Goal: Task Accomplishment & Management: Manage account settings

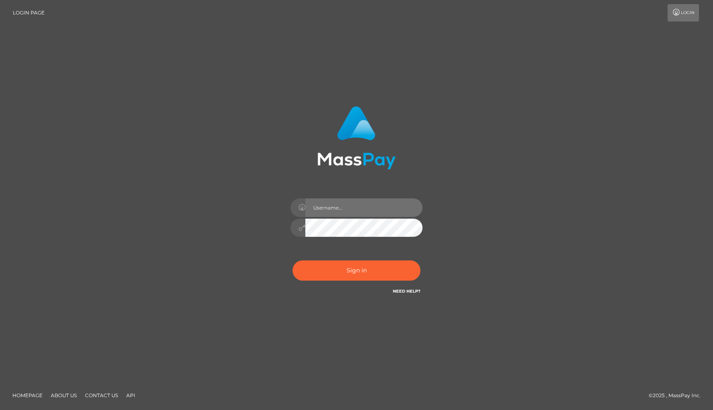
click at [324, 209] on input "text" at bounding box center [364, 207] width 117 height 19
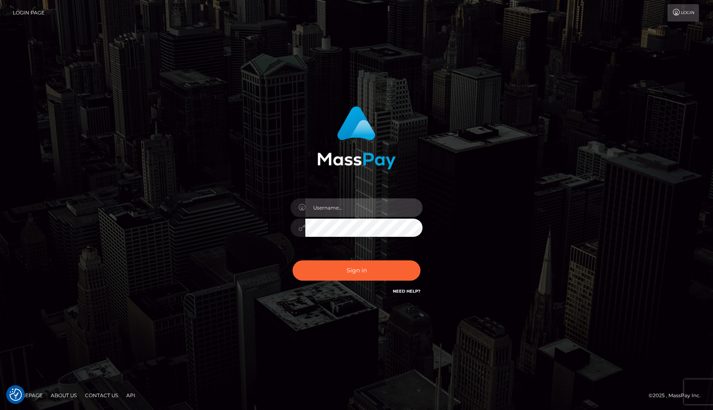
click at [0, 409] on com-1password-button at bounding box center [0, 410] width 0 height 0
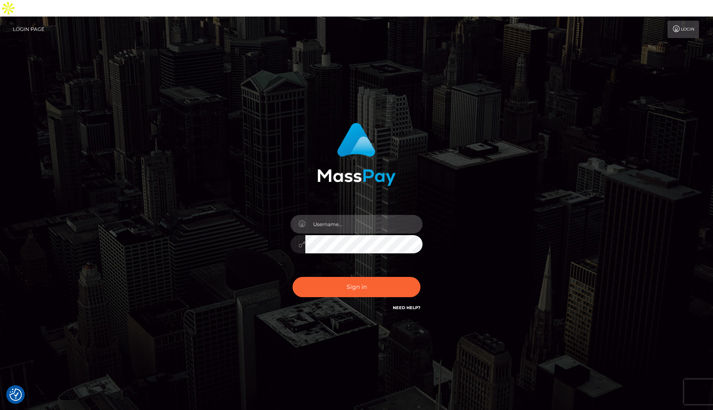
type input "rakshit.throne"
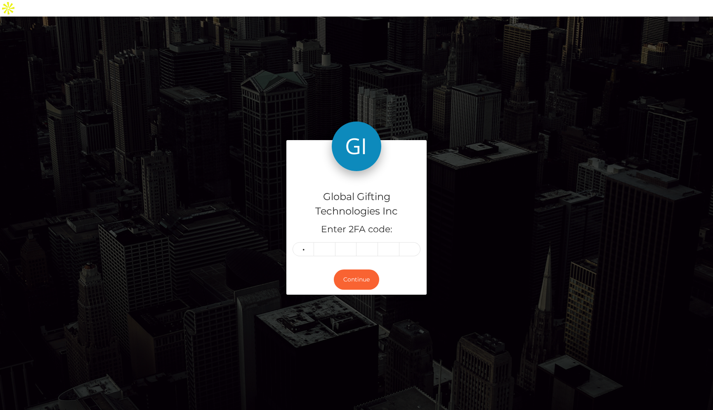
type input "4"
type input "9"
type input "1"
type input "0"
type input "2"
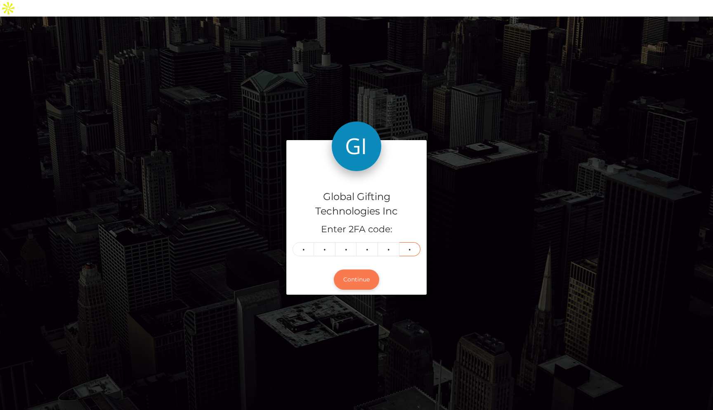
type input "7"
click at [362, 269] on button "Continue" at bounding box center [356, 279] width 45 height 20
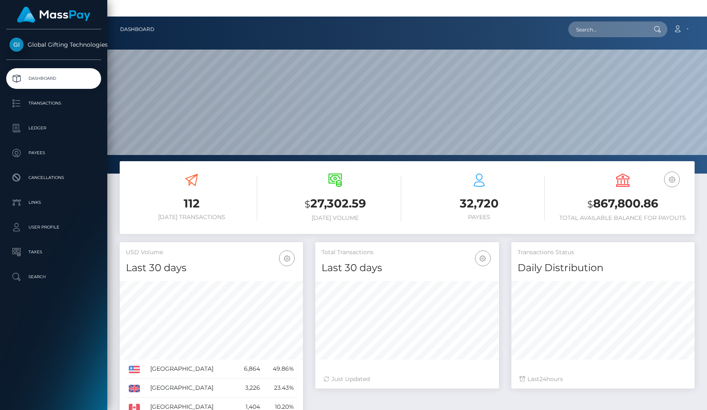
scroll to position [146, 183]
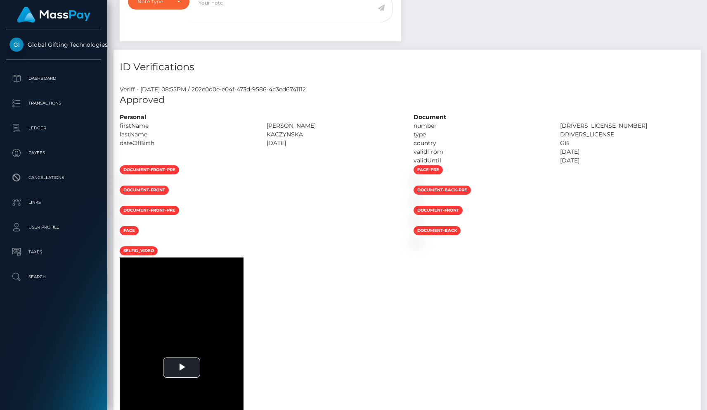
scroll to position [99, 183]
